Goal: Browse casually

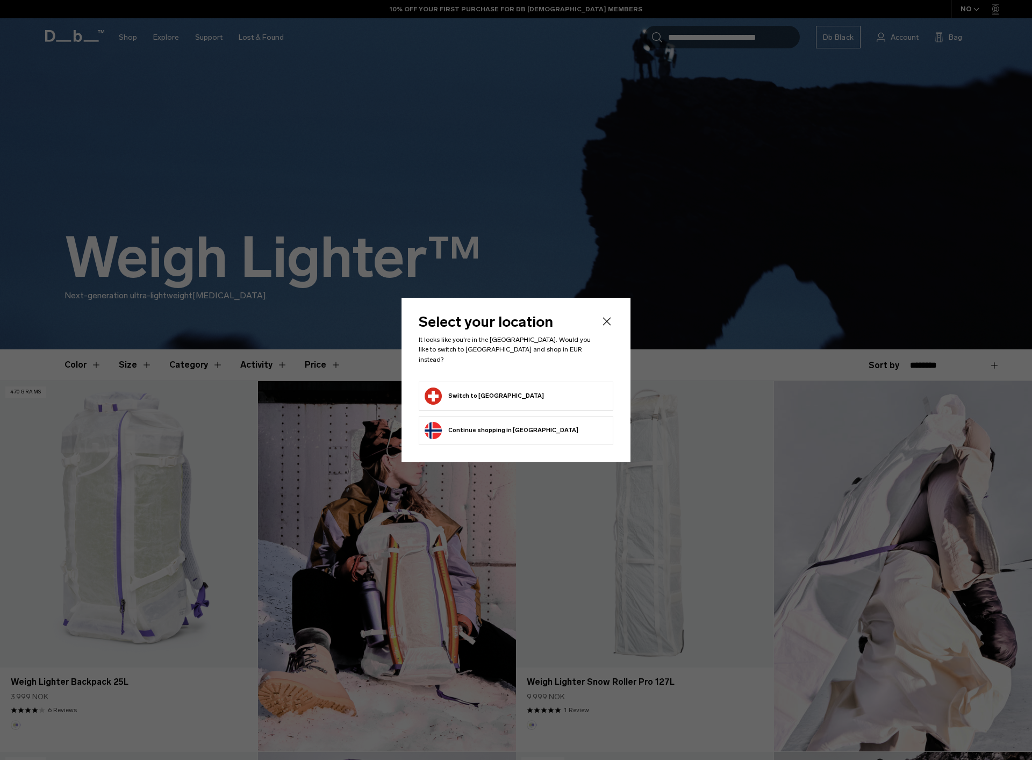
drag, startPoint x: 498, startPoint y: 391, endPoint x: 485, endPoint y: 389, distance: 13.6
click at [498, 391] on button "Switch to [GEOGRAPHIC_DATA]" at bounding box center [484, 396] width 119 height 17
click at [484, 389] on button "Switch to [GEOGRAPHIC_DATA]" at bounding box center [484, 396] width 119 height 17
